Goal: Task Accomplishment & Management: Use online tool/utility

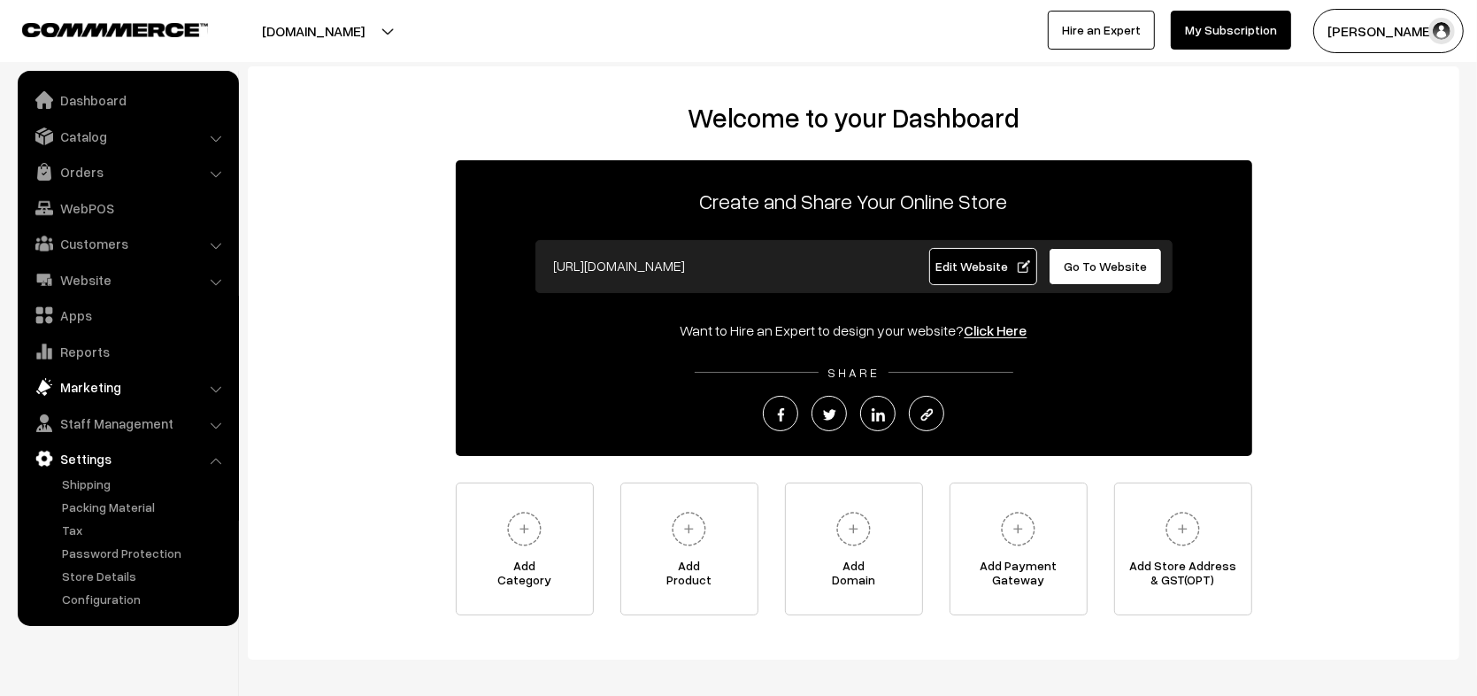
click at [115, 385] on link "Marketing" at bounding box center [127, 387] width 211 height 32
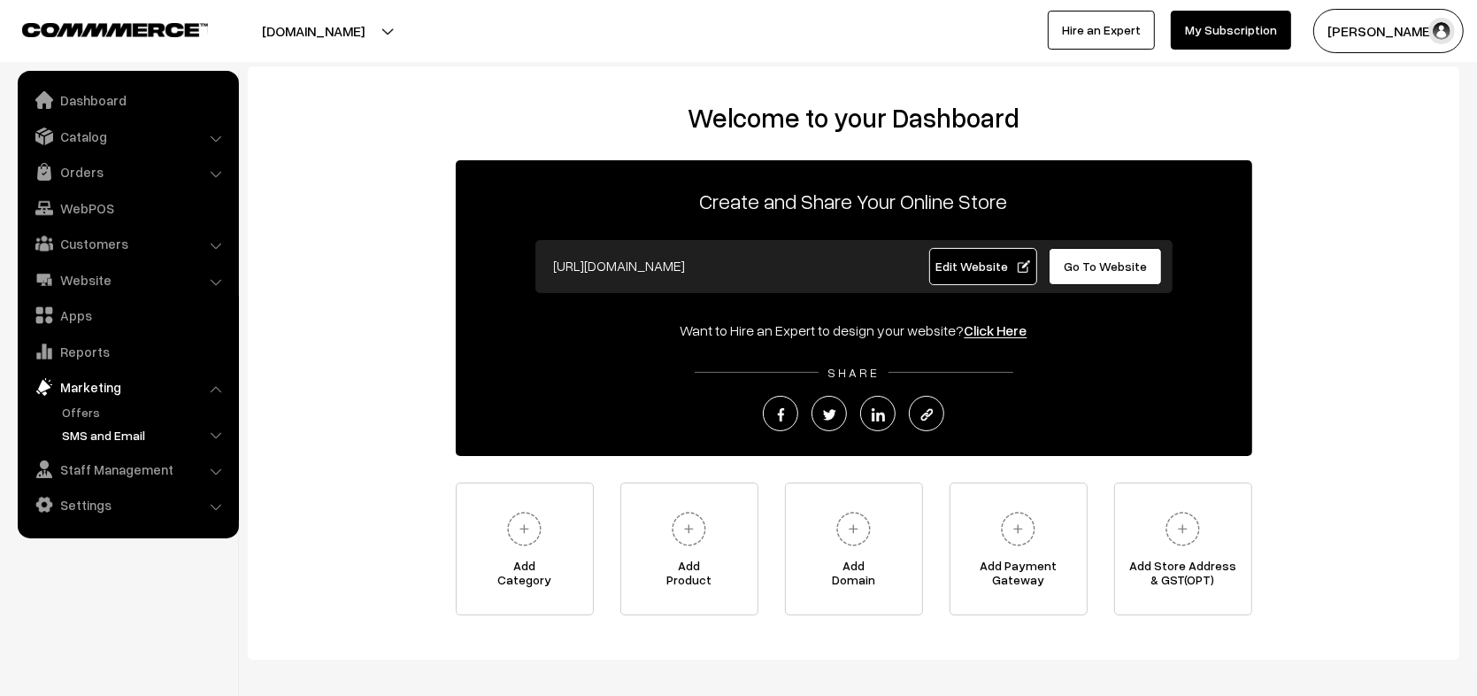
click at [160, 428] on link "SMS and Email" at bounding box center [145, 435] width 175 height 19
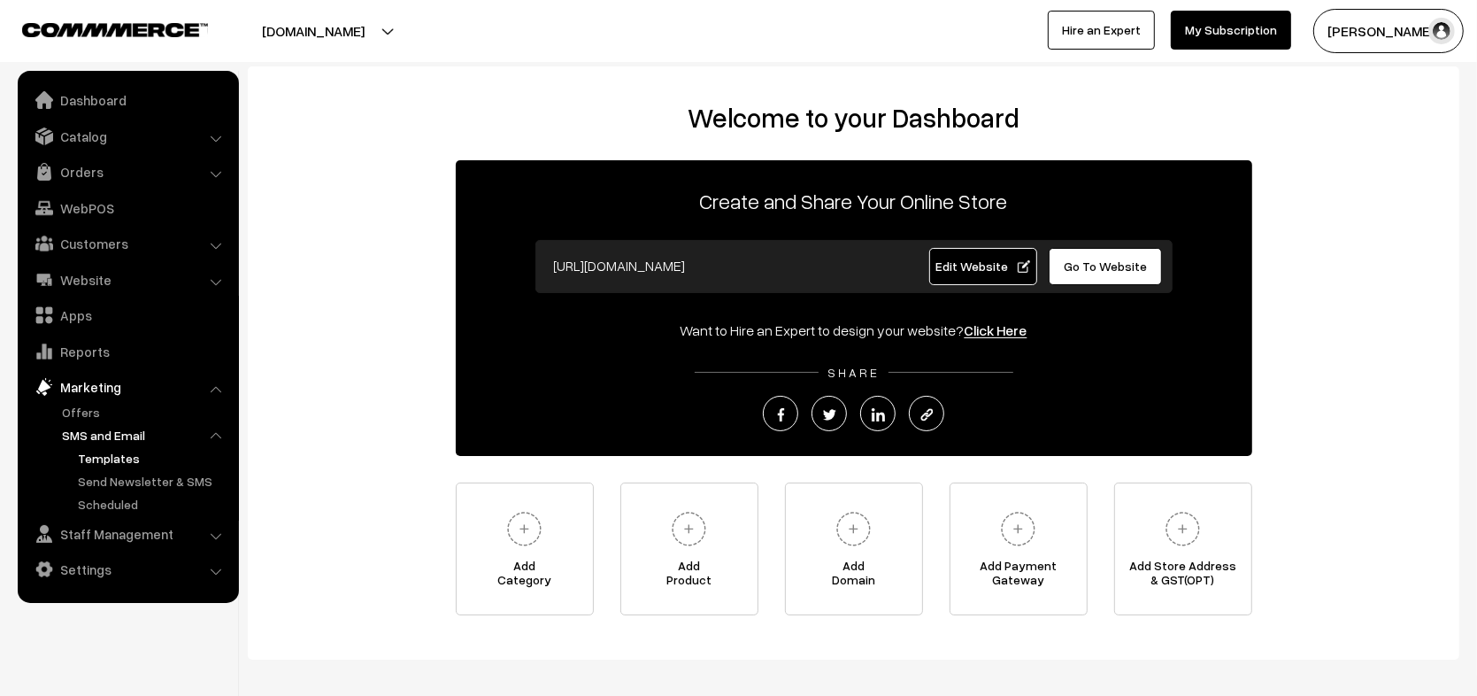
click at [118, 459] on link "Templates" at bounding box center [152, 458] width 159 height 19
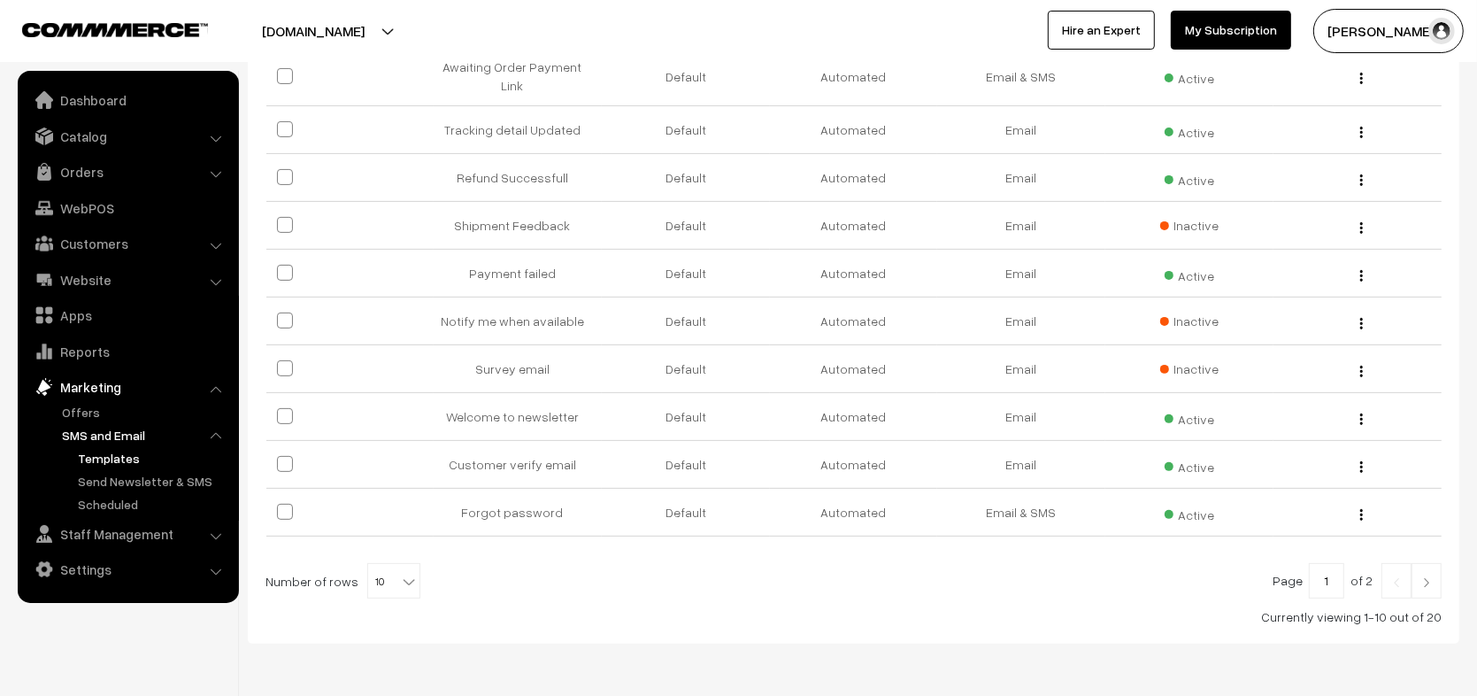
scroll to position [351, 0]
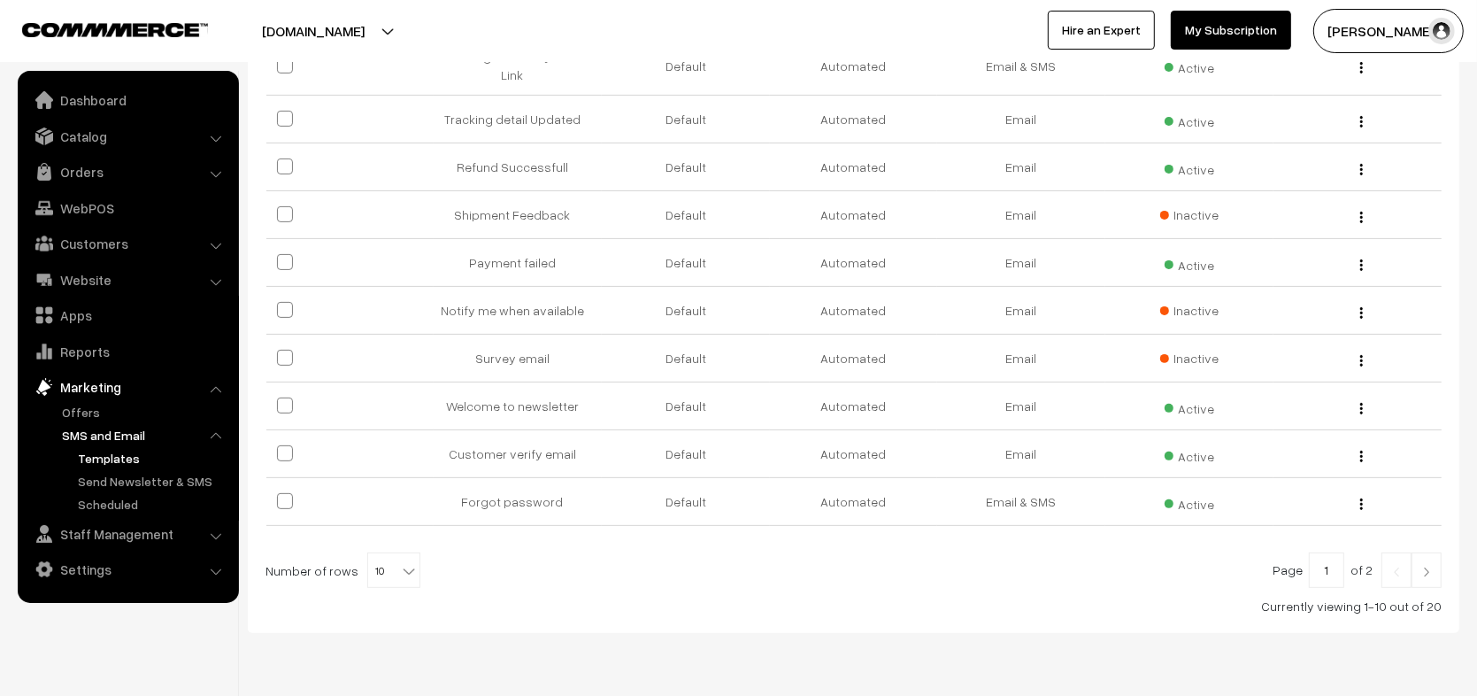
click at [1429, 570] on img at bounding box center [1427, 572] width 16 height 11
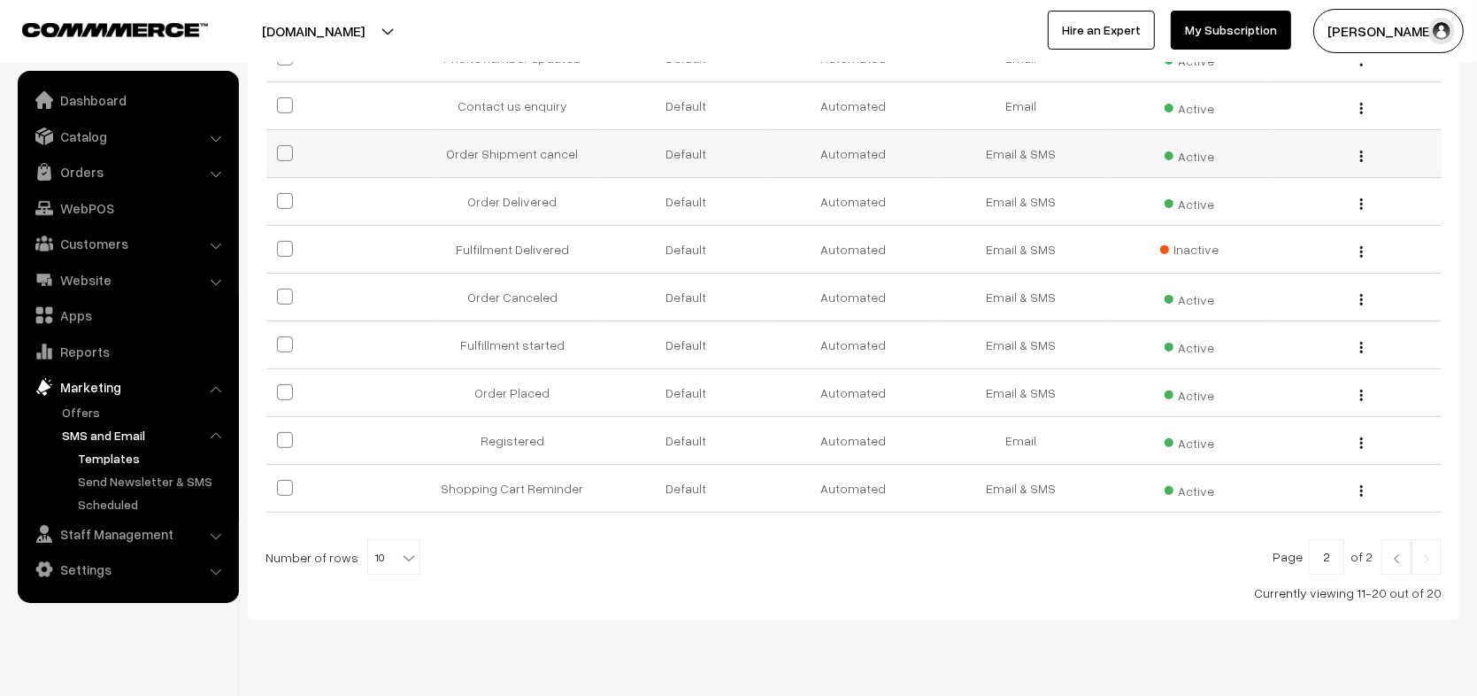
scroll to position [398, 0]
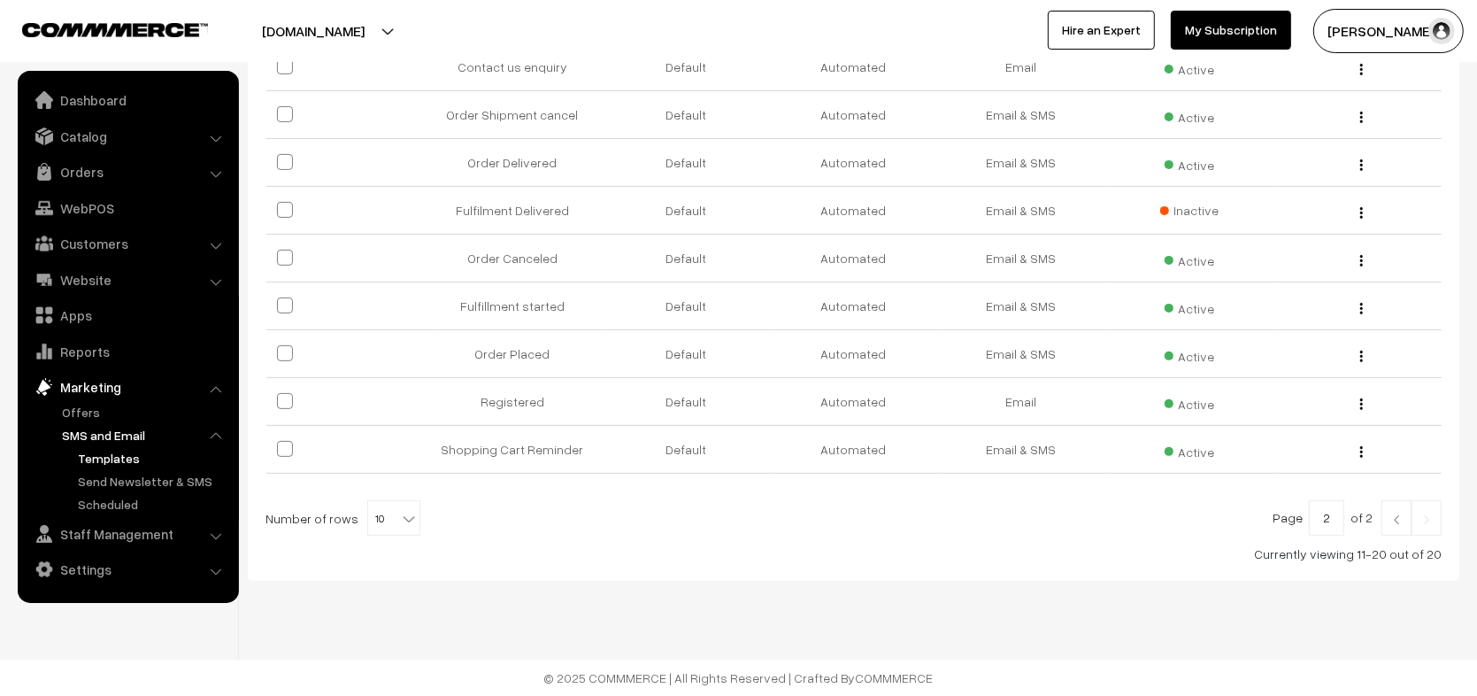
click at [1390, 514] on img at bounding box center [1397, 519] width 16 height 11
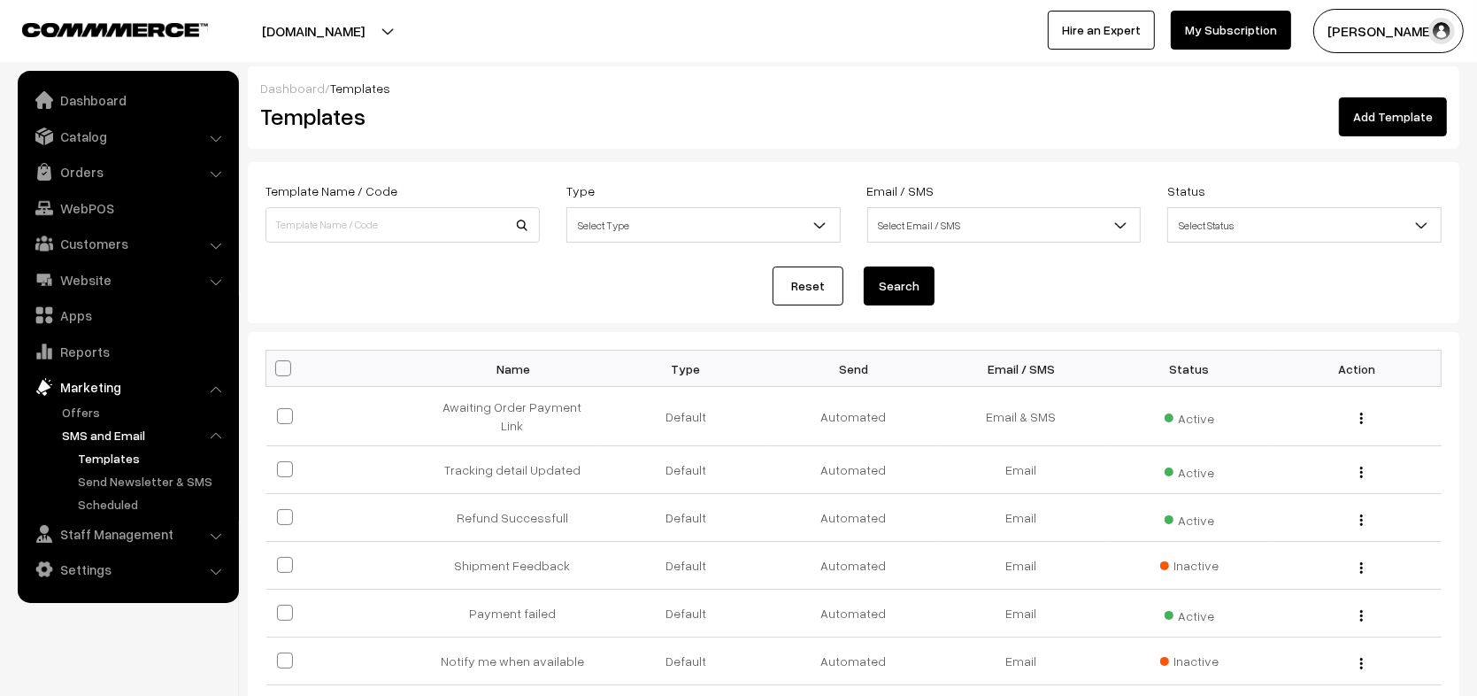
scroll to position [398, 0]
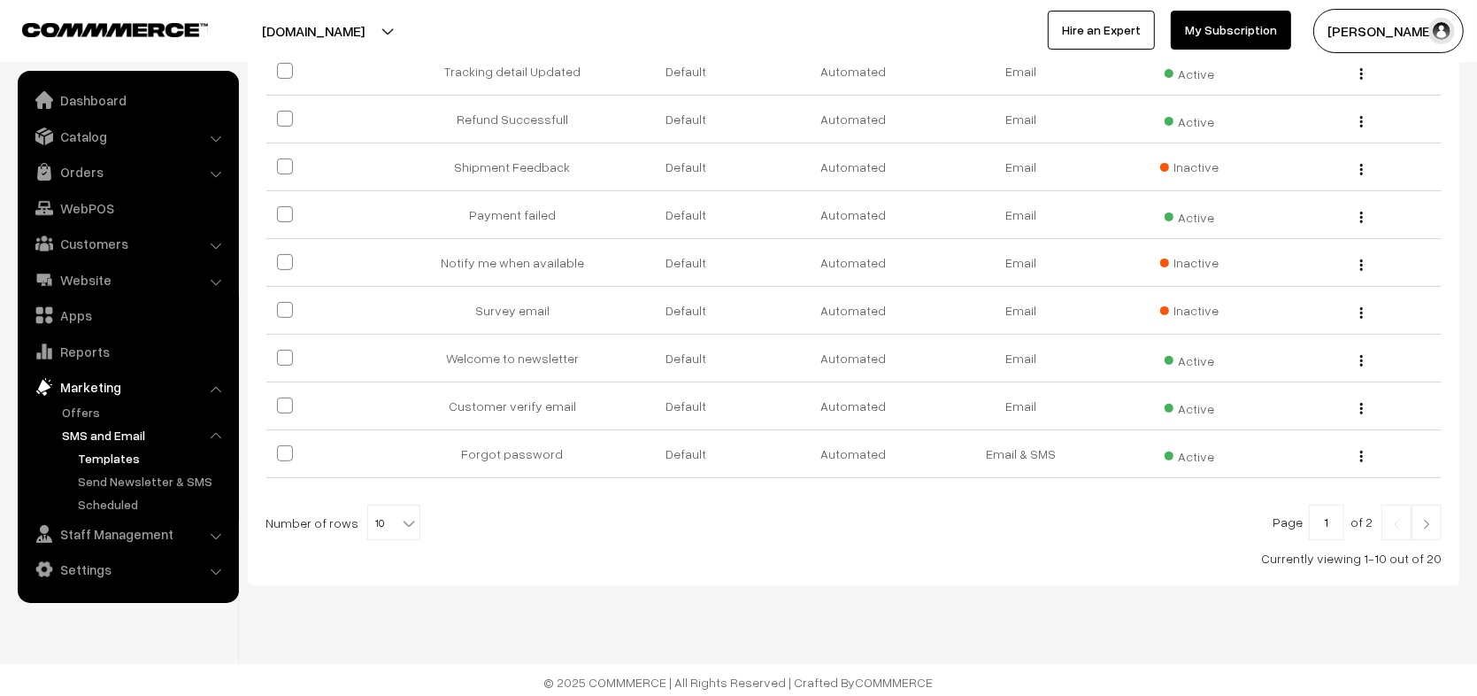
click at [1422, 519] on img at bounding box center [1427, 524] width 16 height 11
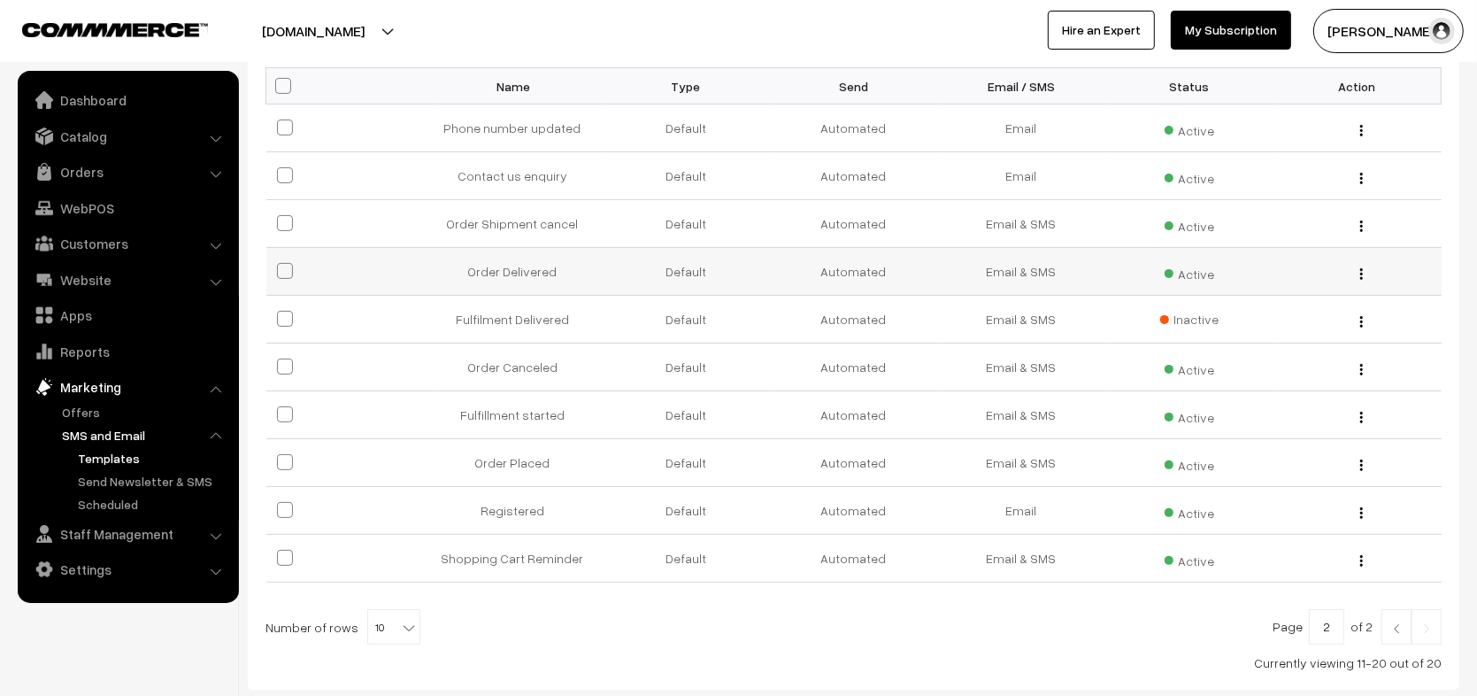
scroll to position [278, 0]
click at [1405, 644] on link at bounding box center [1397, 630] width 30 height 35
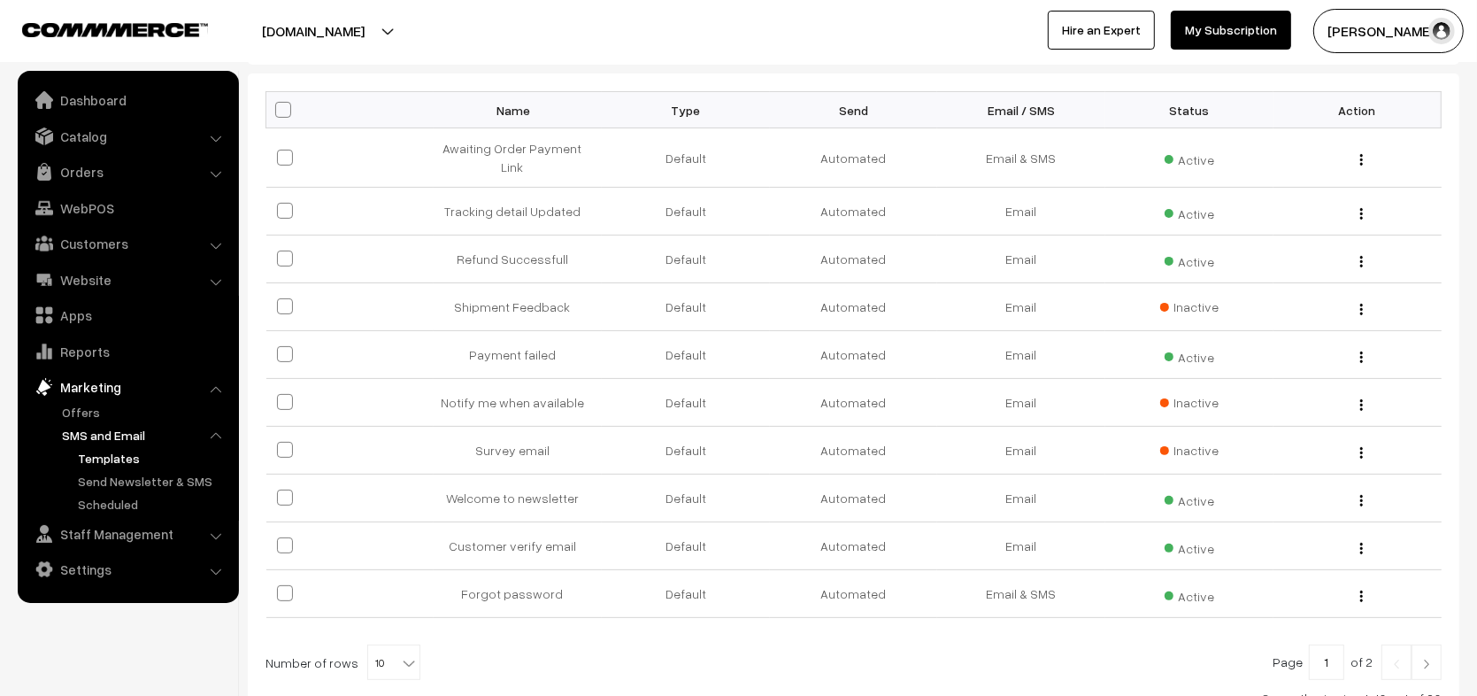
scroll to position [273, 0]
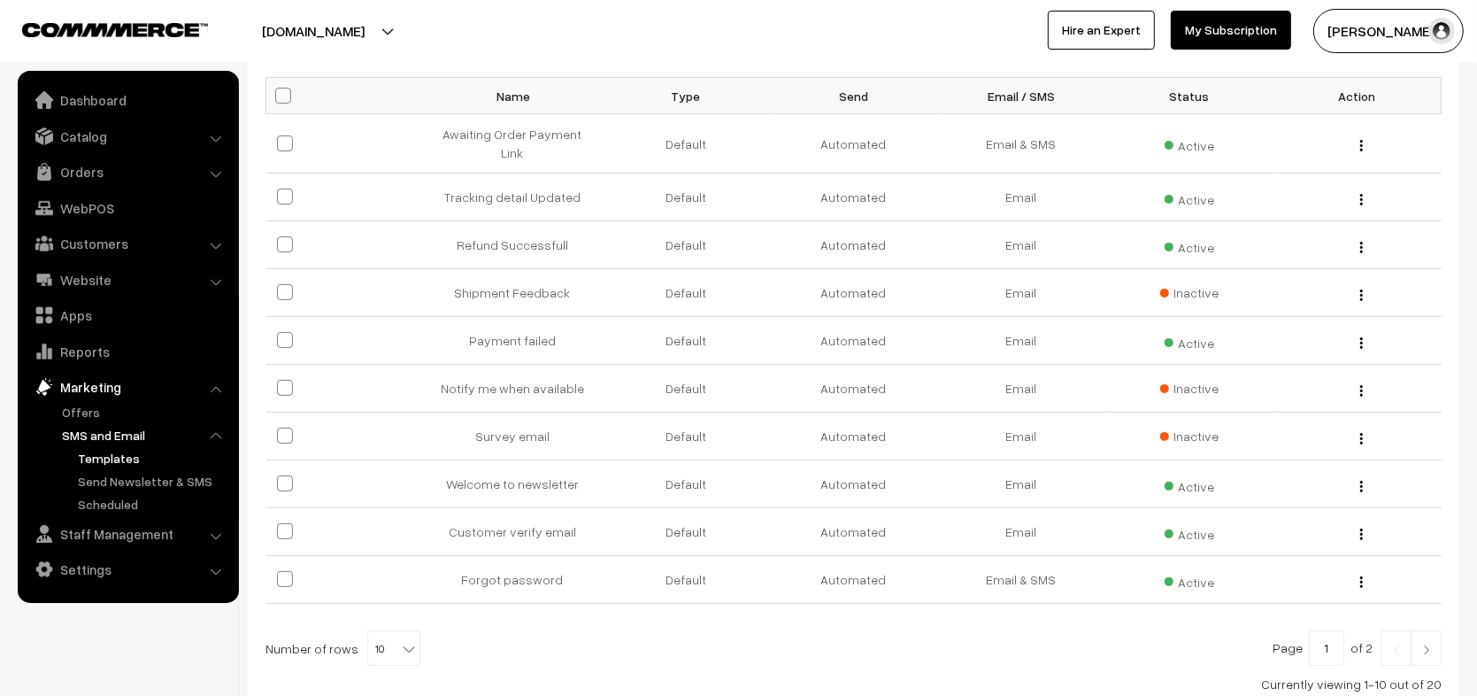
click at [770, 29] on div "[PERSON_NAME] My Profile Refer & Earn Support Switch Store Sign Out Hire an Exp…" at bounding box center [1113, 31] width 748 height 44
